Goal: Information Seeking & Learning: Learn about a topic

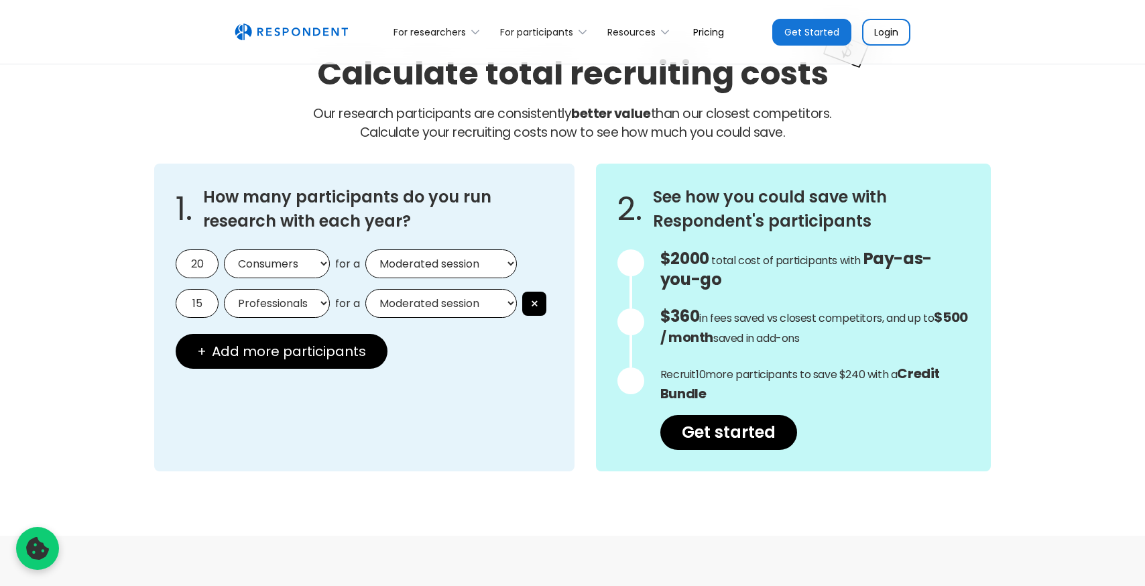
scroll to position [1144, 0]
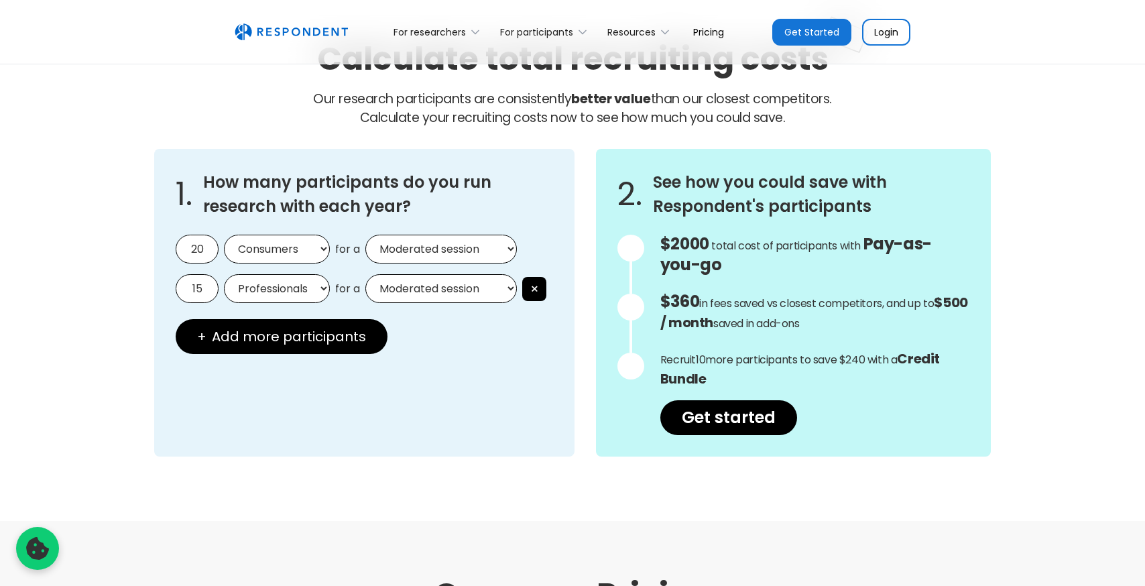
click at [501, 251] on select "Moderated session Unmoderated session" at bounding box center [440, 249] width 151 height 29
click at [365, 235] on select "Moderated session Unmoderated session" at bounding box center [440, 249] width 151 height 29
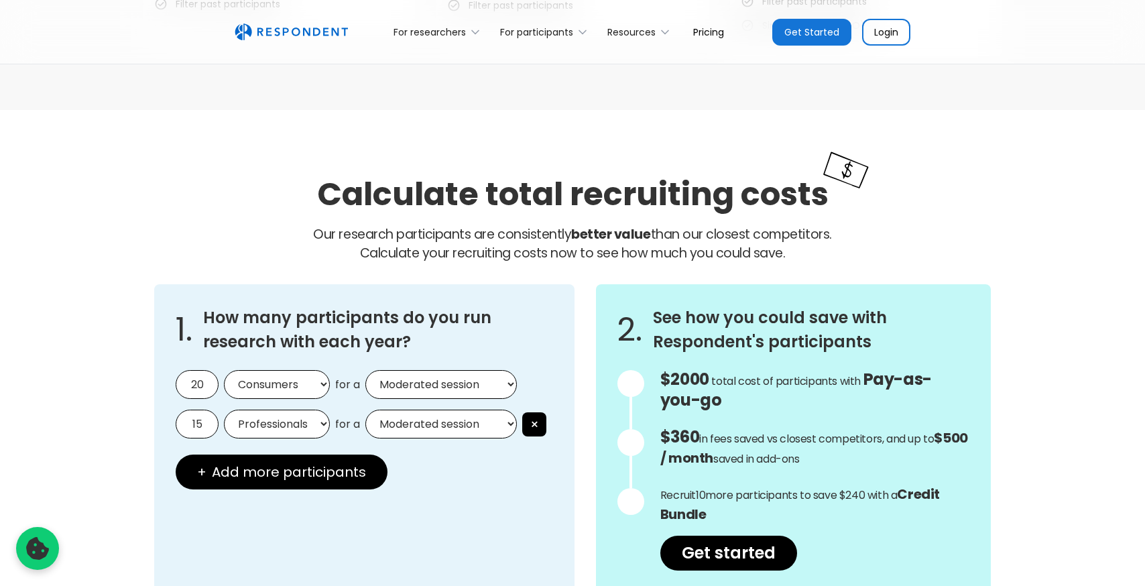
scroll to position [1010, 0]
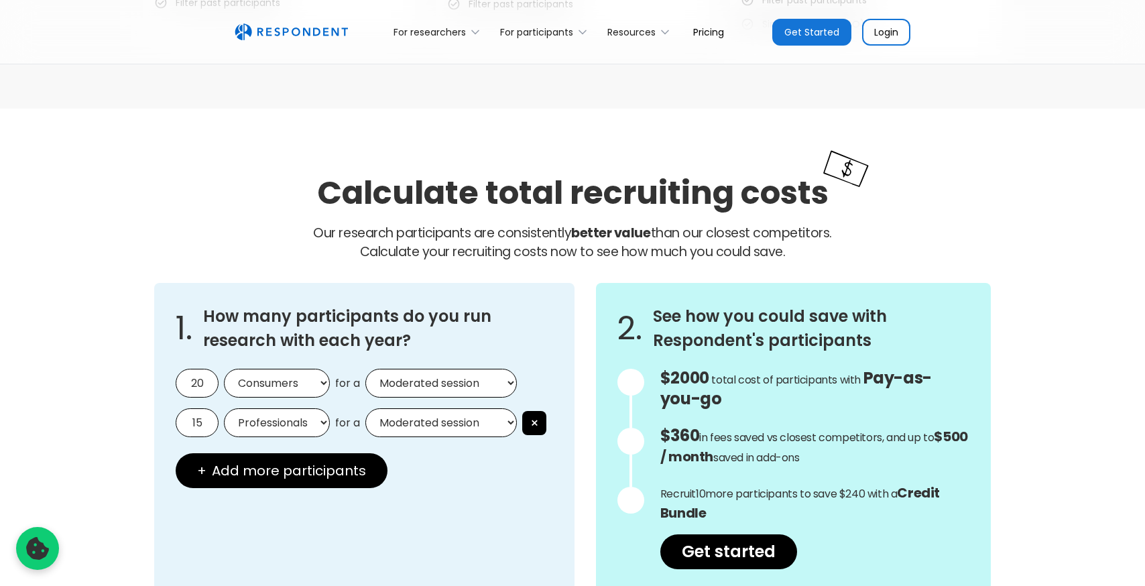
click at [514, 381] on select "Moderated session Unmoderated session" at bounding box center [440, 383] width 151 height 29
select select "unmoderated"
click at [365, 369] on select "Moderated session Unmoderated session" at bounding box center [440, 383] width 151 height 29
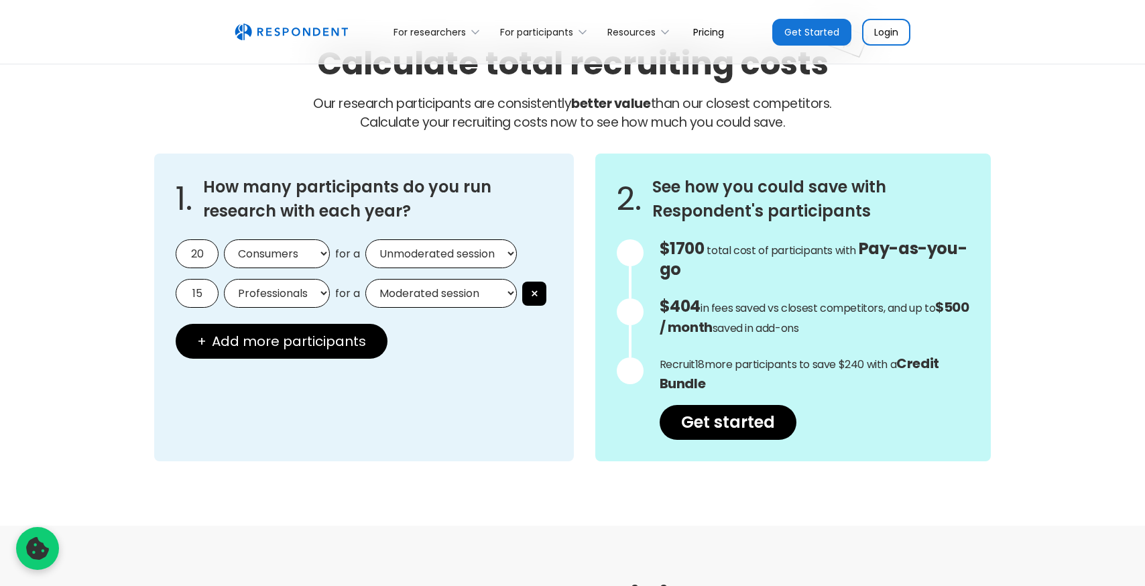
scroll to position [1147, 0]
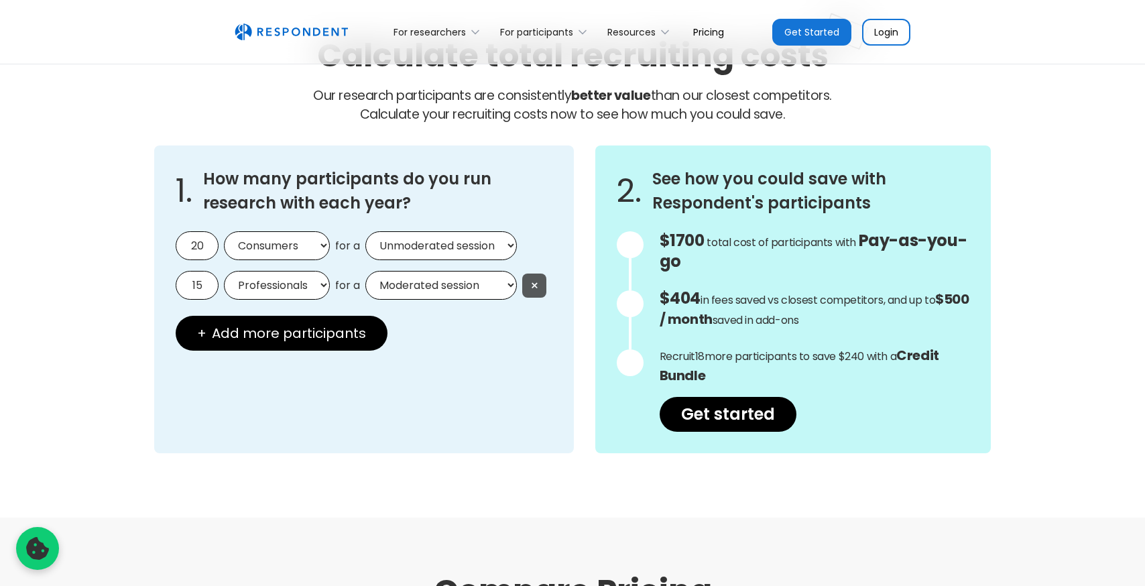
click at [541, 284] on button "×" at bounding box center [534, 285] width 24 height 24
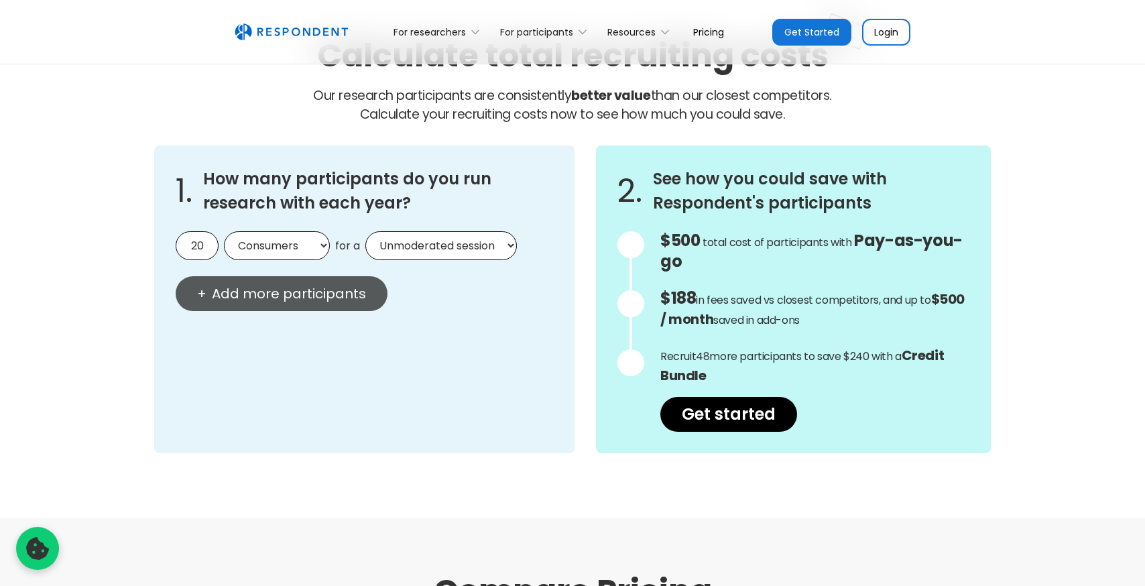
click at [299, 291] on span "Add more participants" at bounding box center [289, 293] width 154 height 13
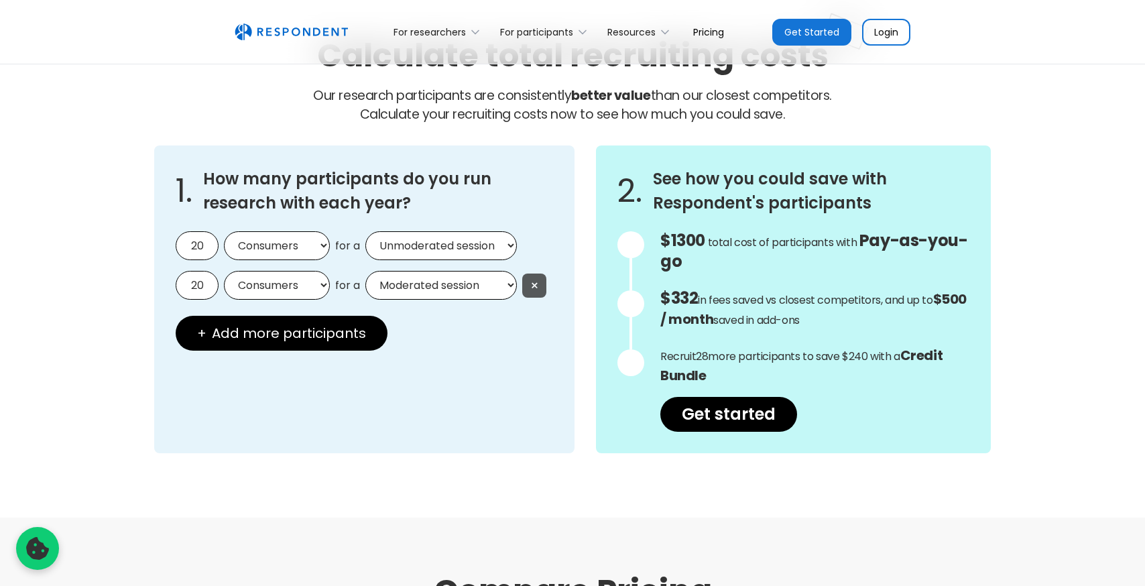
click at [529, 279] on button "×" at bounding box center [534, 285] width 24 height 24
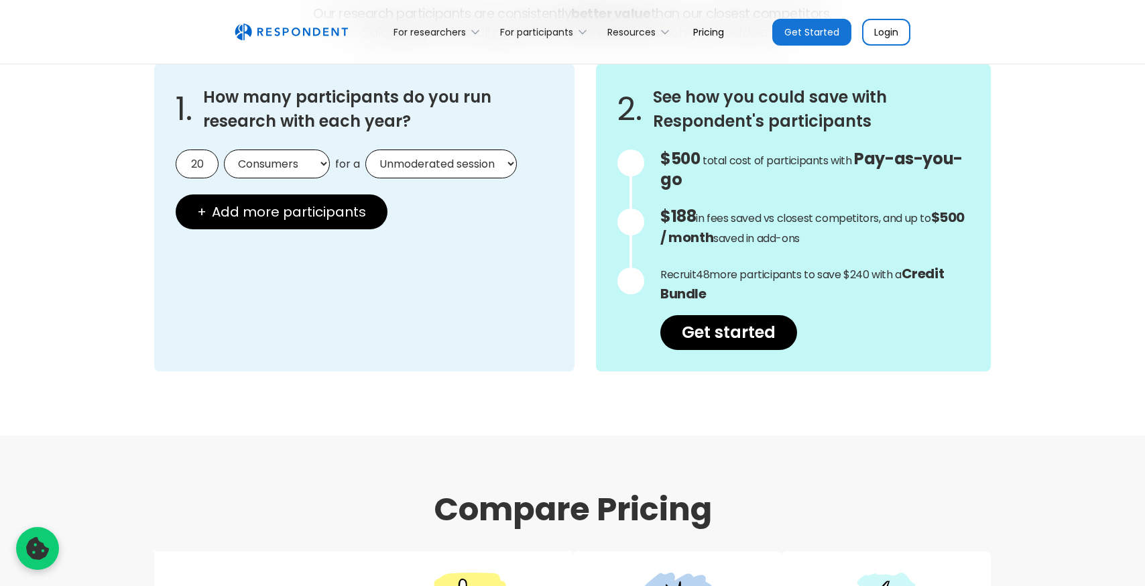
scroll to position [1230, 0]
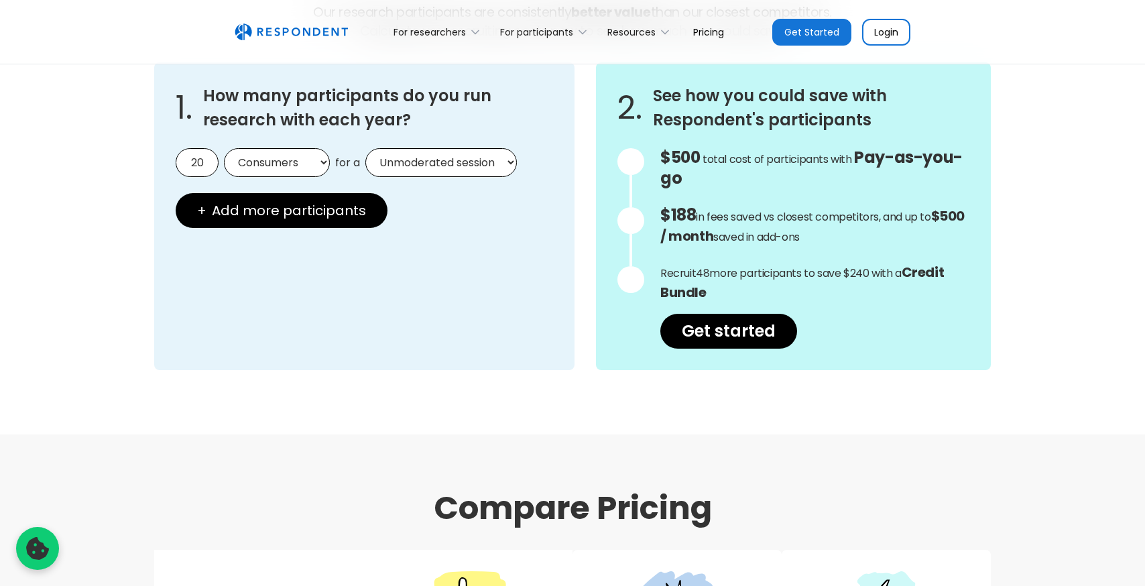
click at [205, 161] on input "20" at bounding box center [197, 162] width 43 height 29
type input "2"
type input "50"
click at [545, 407] on div "Calculate total recruiting costs Our research participants are consistently bet…" at bounding box center [572, 161] width 1145 height 546
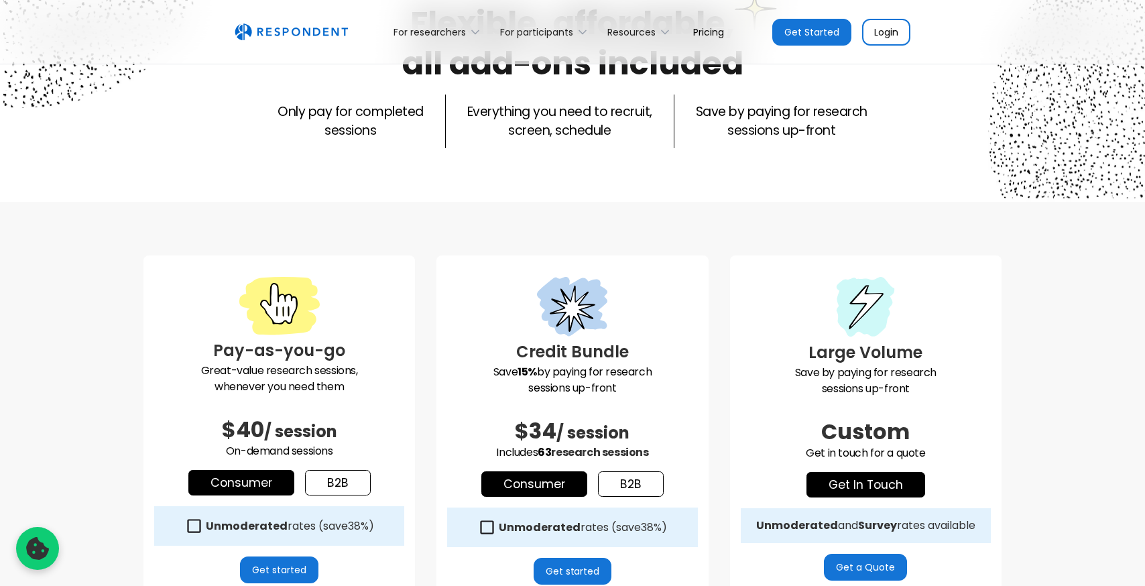
scroll to position [0, 0]
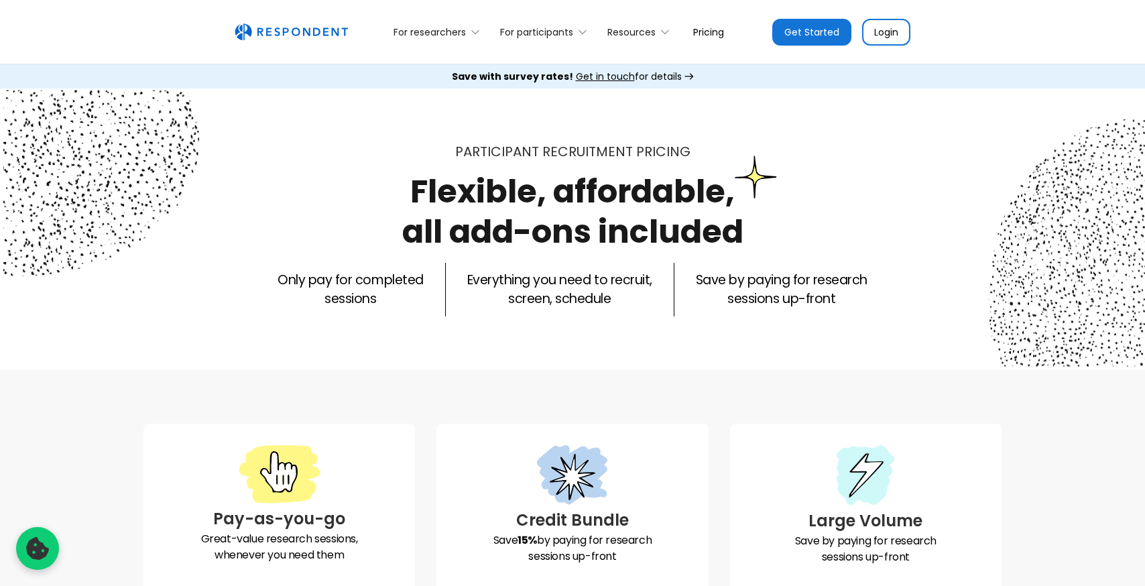
click at [290, 38] on img "home" at bounding box center [291, 31] width 113 height 17
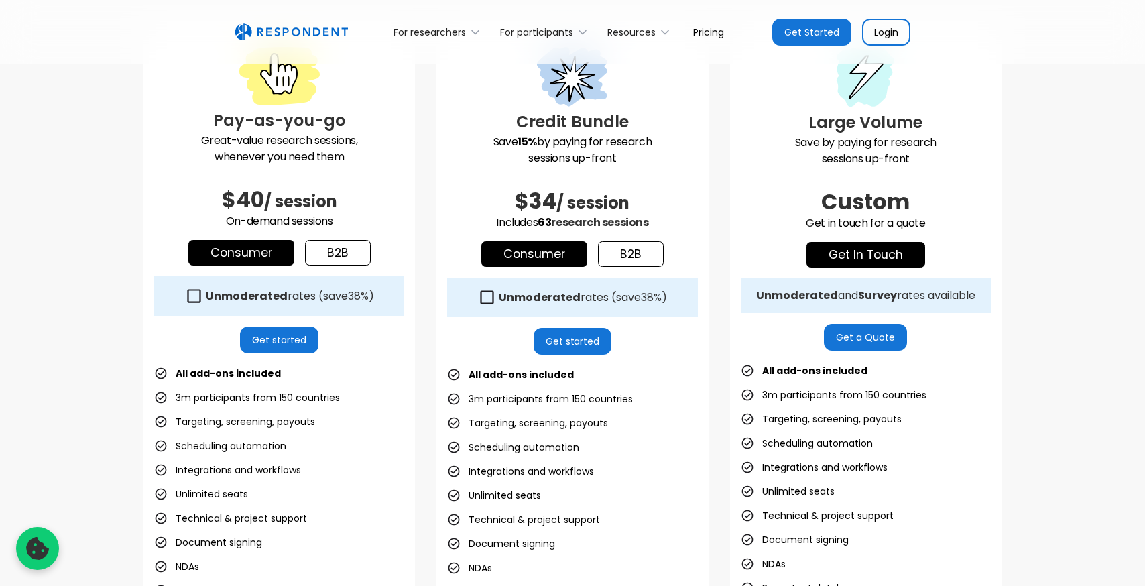
scroll to position [399, 0]
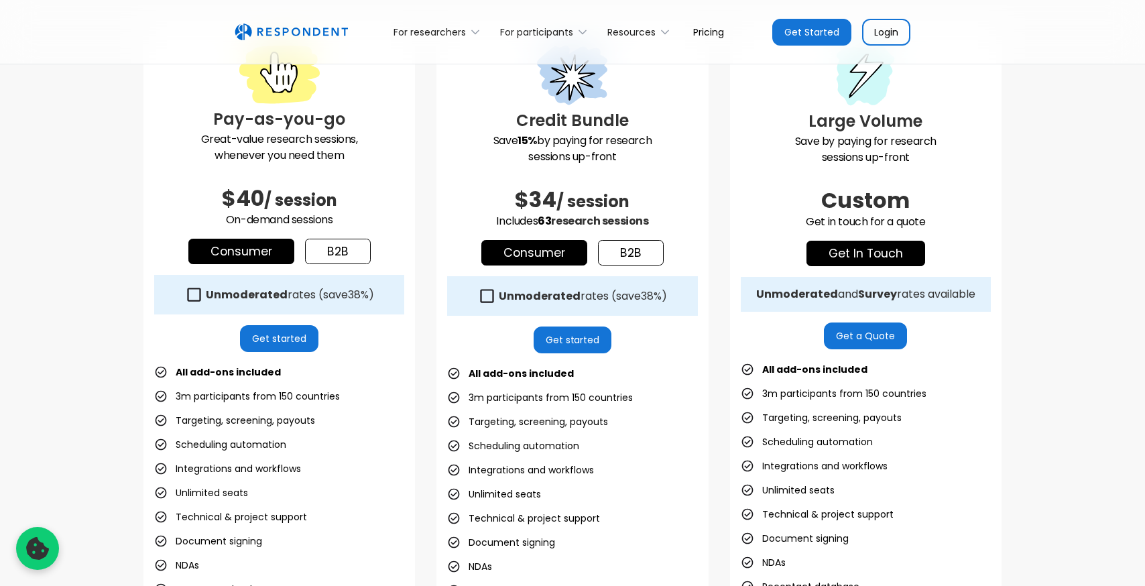
drag, startPoint x: 275, startPoint y: 203, endPoint x: 369, endPoint y: 203, distance: 93.8
click at [369, 203] on h2 "$40 / session" at bounding box center [279, 198] width 250 height 27
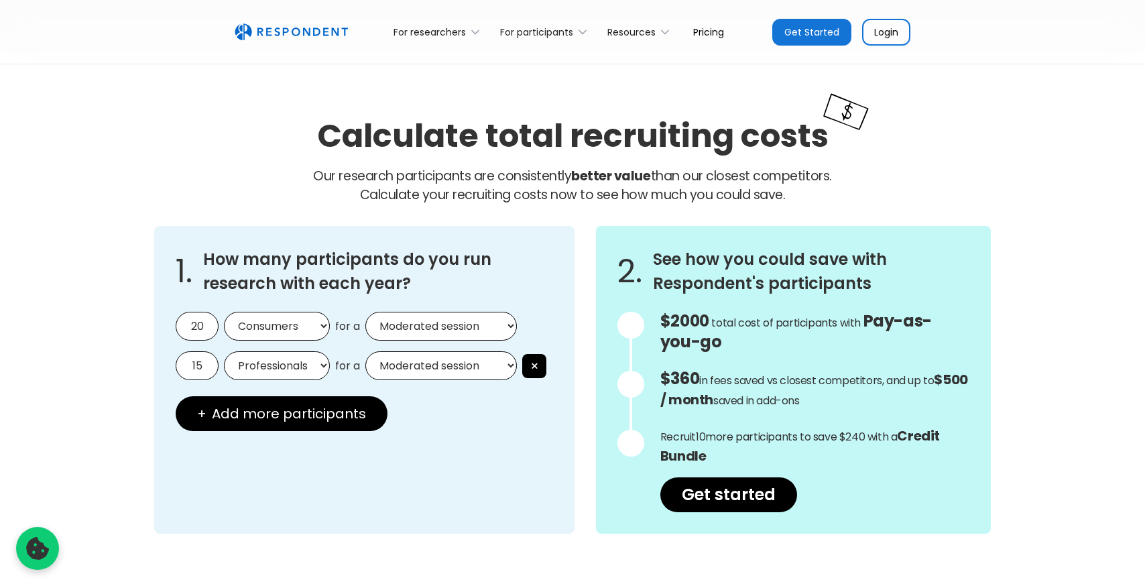
scroll to position [1070, 0]
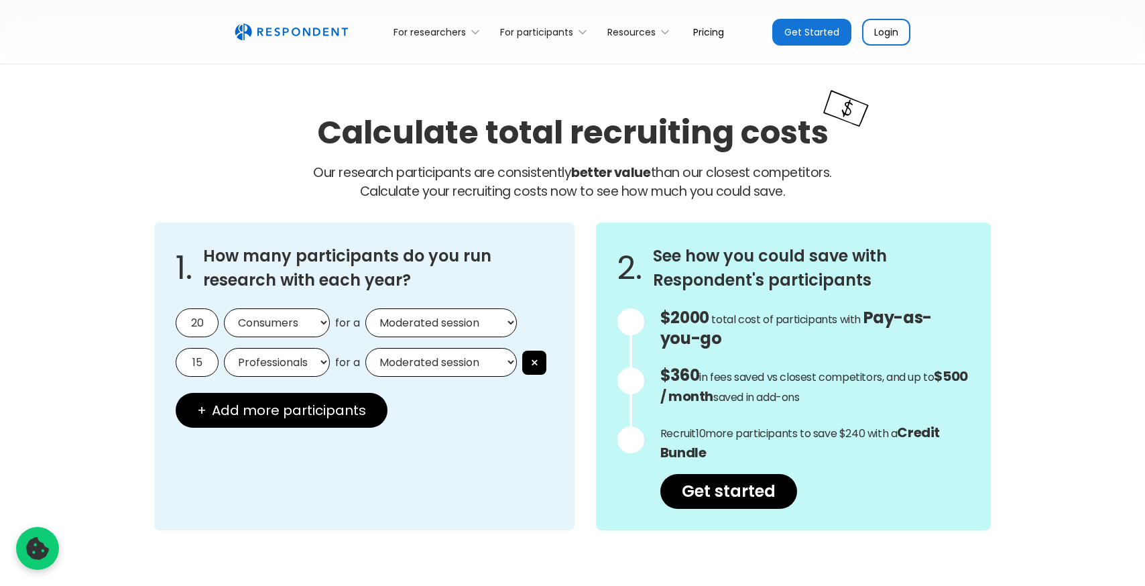
click at [325, 30] on img "home" at bounding box center [291, 31] width 113 height 17
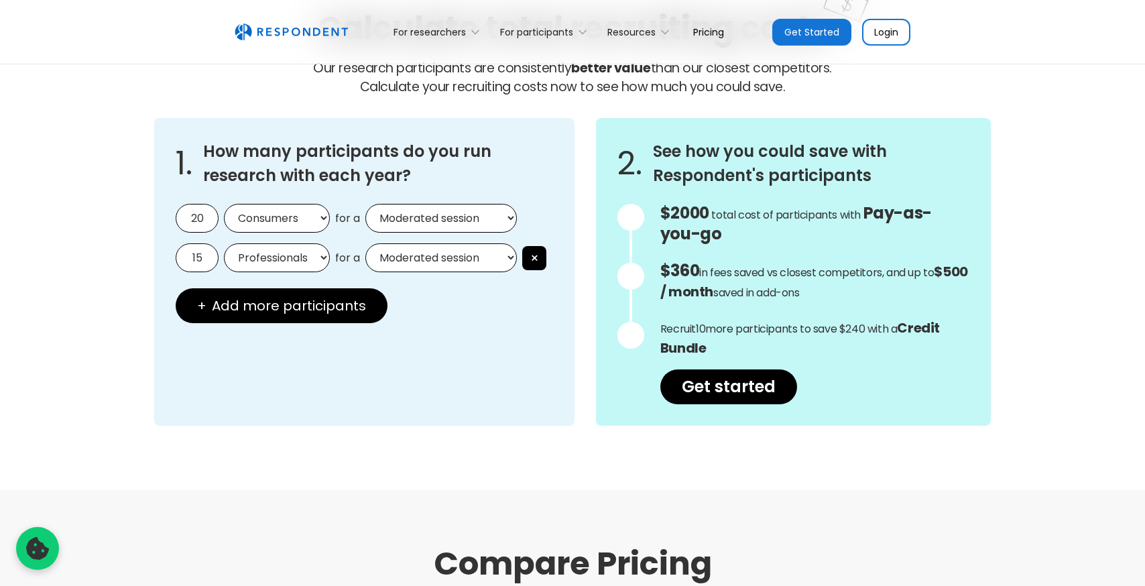
scroll to position [1192, 0]
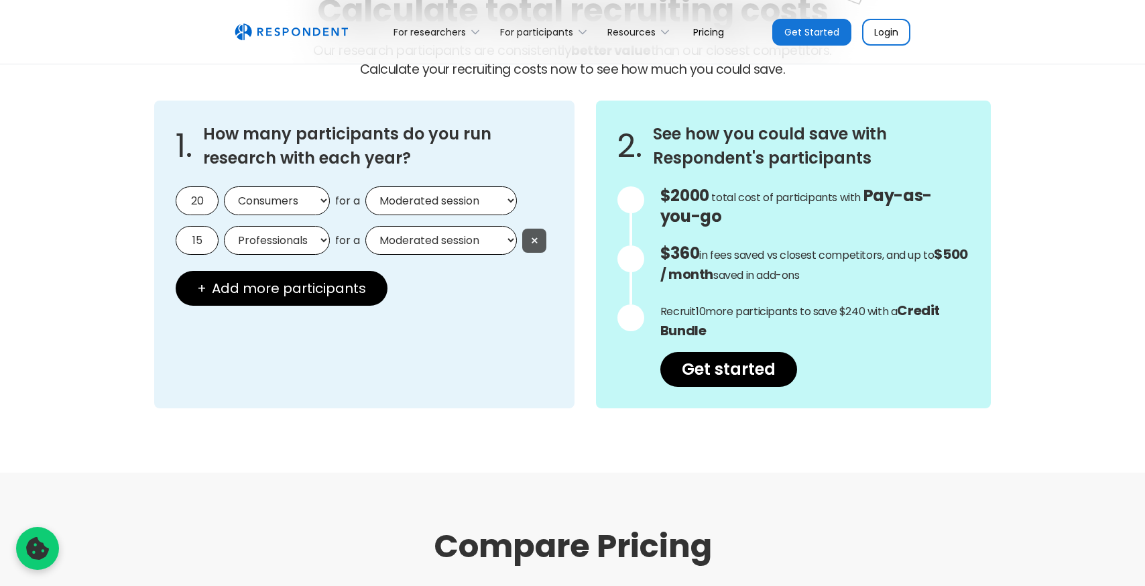
click at [538, 236] on button "×" at bounding box center [534, 240] width 24 height 24
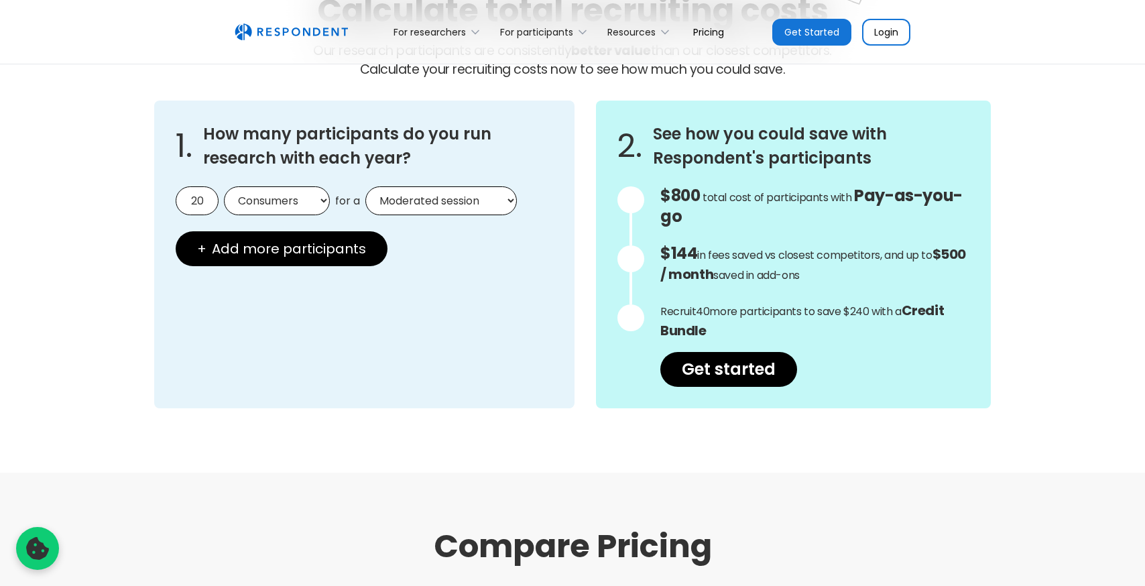
click at [210, 198] on input "20" at bounding box center [197, 200] width 43 height 29
type input "2"
type input "50"
click at [466, 277] on div "1. How many participants do you run research with each year? 50 Consumers Profe…" at bounding box center [364, 255] width 420 height 308
click at [517, 204] on select "Moderated session Unmoderated session" at bounding box center [440, 200] width 151 height 29
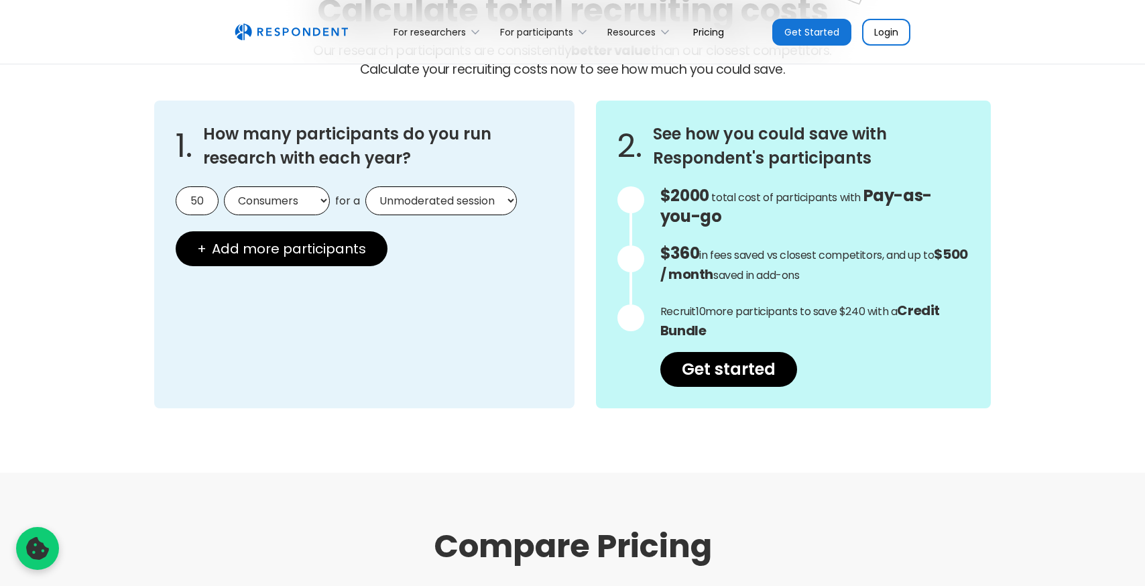
click at [365, 186] on select "Moderated session Unmoderated session" at bounding box center [440, 200] width 151 height 29
click at [513, 204] on select "Moderated session Unmoderated session" at bounding box center [440, 200] width 151 height 29
select select "moderated"
click at [365, 186] on select "Moderated session Unmoderated session" at bounding box center [440, 200] width 151 height 29
click at [517, 264] on div "1. How many participants do you run research with each year? 50 Consumers Profe…" at bounding box center [364, 255] width 420 height 308
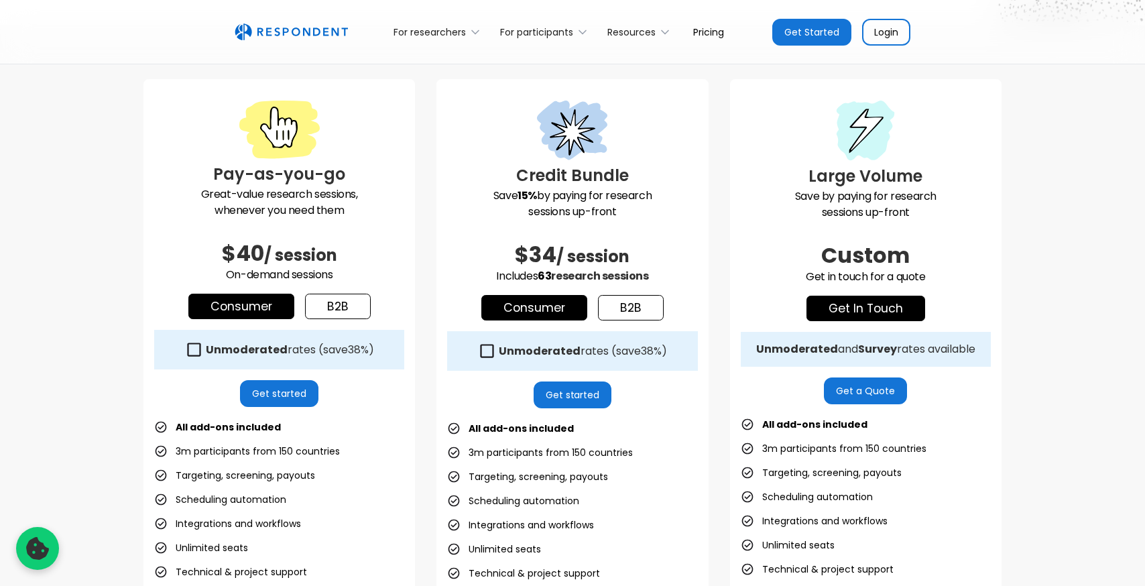
scroll to position [0, 0]
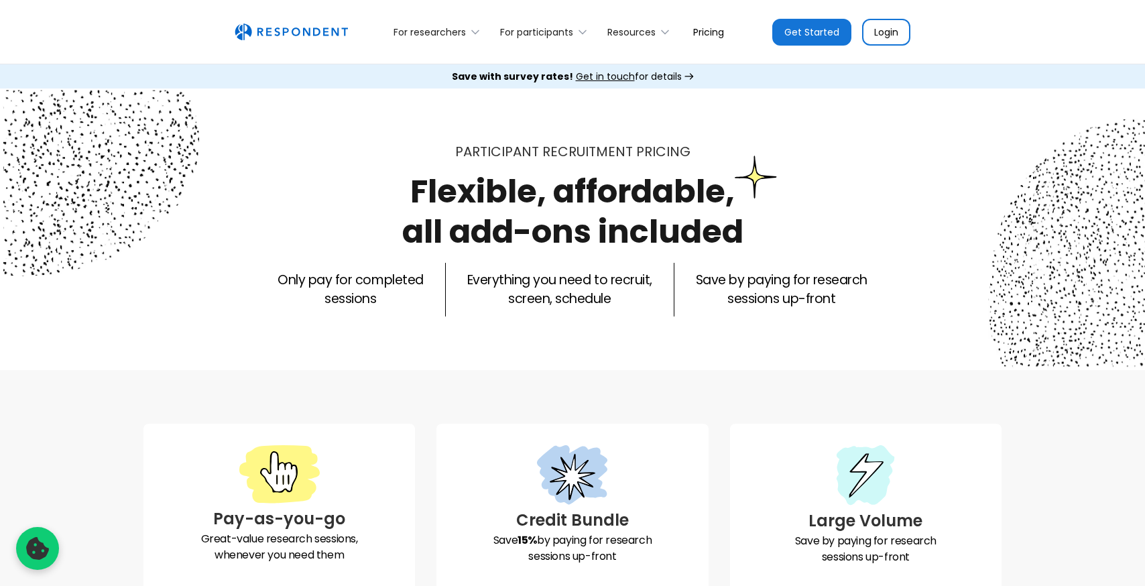
click at [324, 44] on div "For researchers Product Recruit Participants Respondent API Integrations Resear…" at bounding box center [572, 31] width 697 height 31
click at [324, 38] on img "home" at bounding box center [291, 31] width 113 height 17
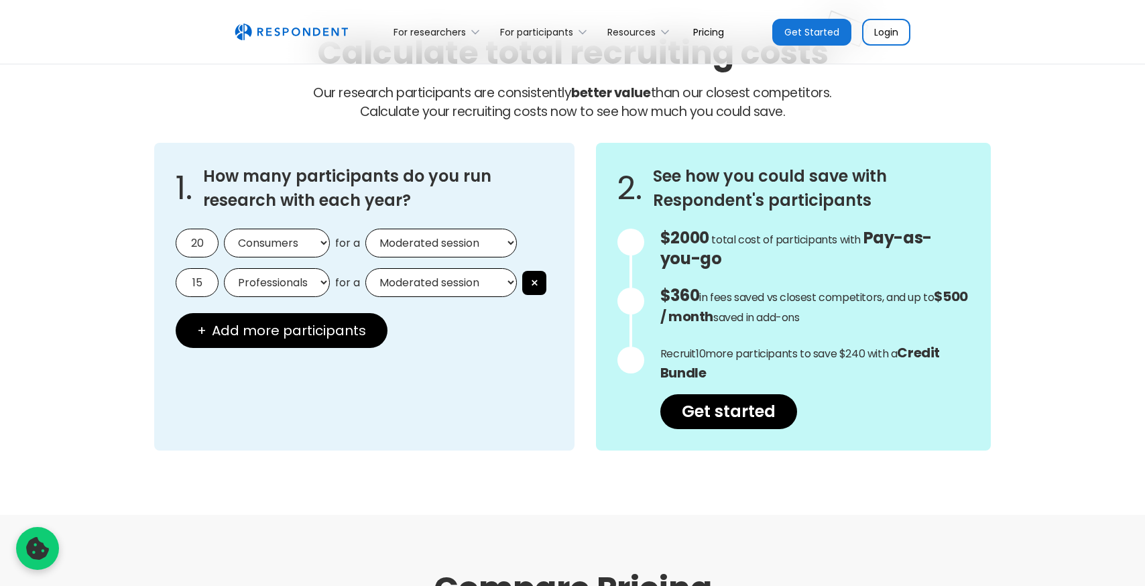
scroll to position [1181, 0]
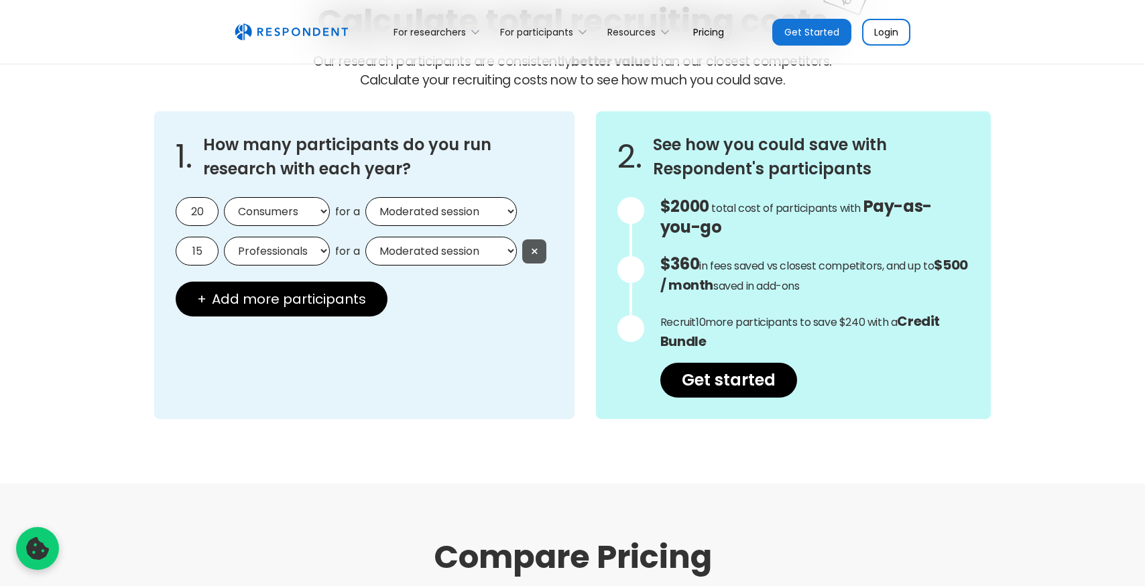
click at [535, 253] on button "×" at bounding box center [534, 251] width 24 height 24
click at [535, 253] on div "1. How many participants do you run research with each year? 20 Consumers Profe…" at bounding box center [364, 265] width 420 height 308
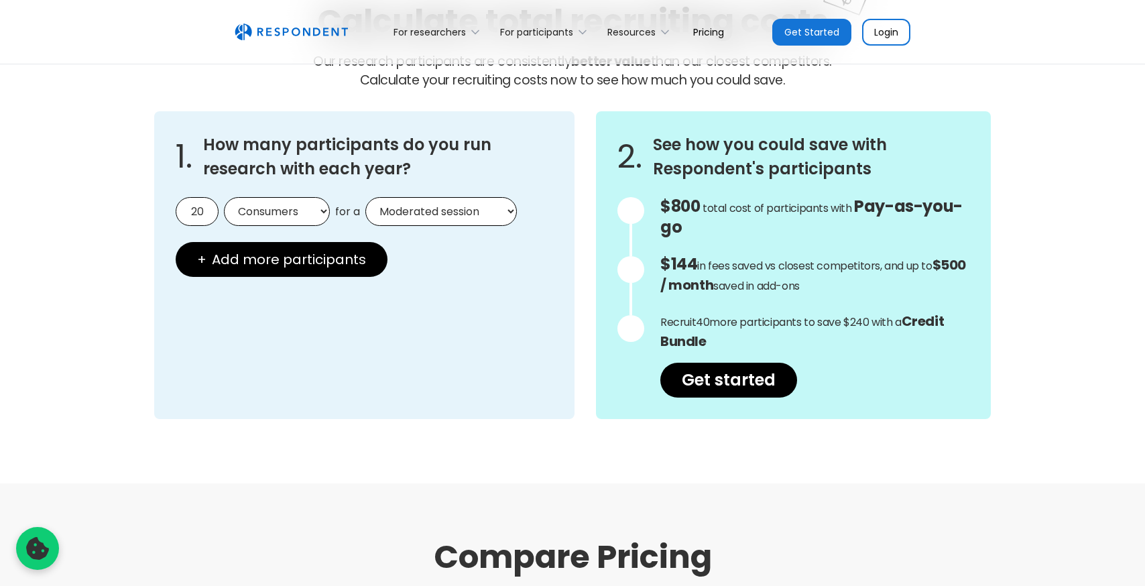
click at [195, 207] on input "20" at bounding box center [197, 211] width 43 height 29
type input "50"
click at [488, 308] on div "1. How many participants do you run research with each year? 50 Consumers Profe…" at bounding box center [364, 265] width 420 height 308
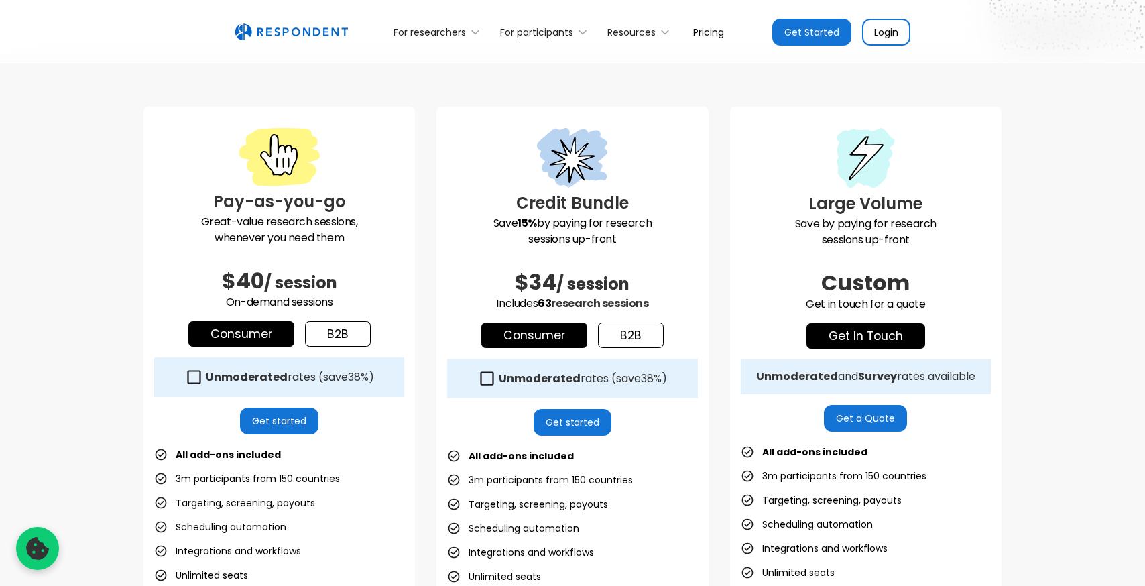
scroll to position [0, 0]
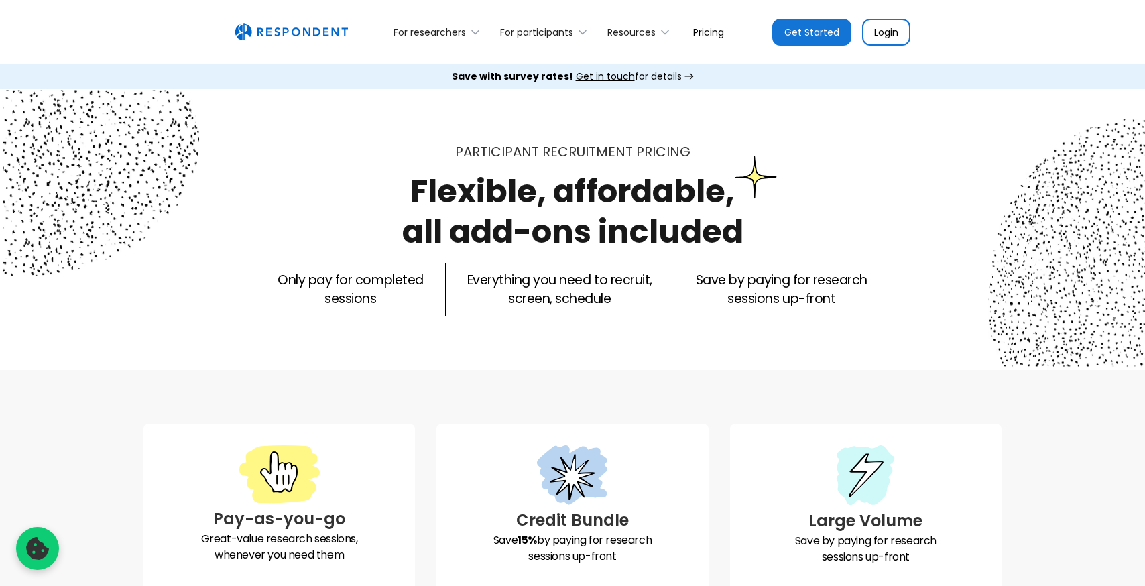
click at [293, 43] on div "For researchers Product Recruit Participants Respondent API Integrations Resear…" at bounding box center [572, 31] width 697 height 31
click at [296, 37] on img "home" at bounding box center [291, 31] width 113 height 17
